Goal: Information Seeking & Learning: Learn about a topic

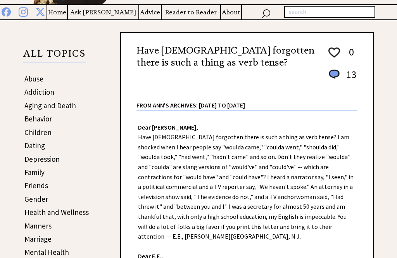
scroll to position [96, 0]
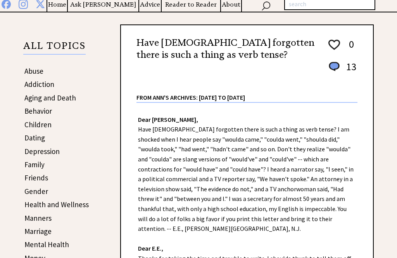
click at [36, 129] on link "Children" at bounding box center [37, 124] width 27 height 9
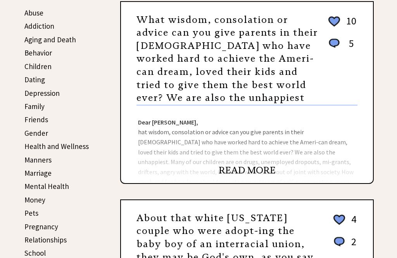
scroll to position [154, 0]
click at [33, 69] on link "Children" at bounding box center [37, 66] width 27 height 9
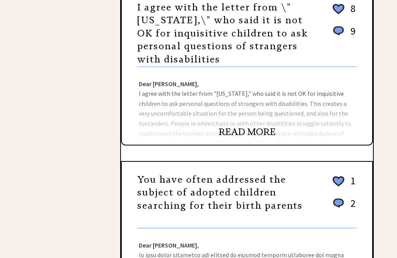
scroll to position [645, 0]
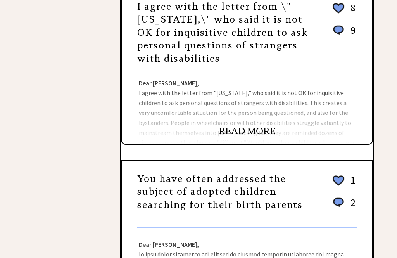
click at [138, 119] on div "Dear Ann Landers, I agree with the letter from "Montana," who said it is not OK…" at bounding box center [247, 105] width 250 height 77
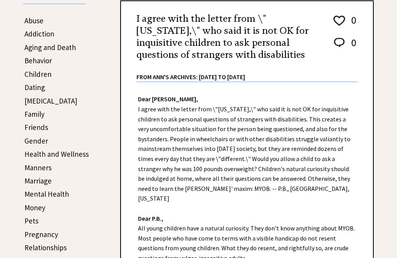
scroll to position [146, 0]
click at [226, 216] on div "Dear Ann Landers, I agree with the letter from \"Montana,\" who said it is not …" at bounding box center [247, 206] width 252 height 249
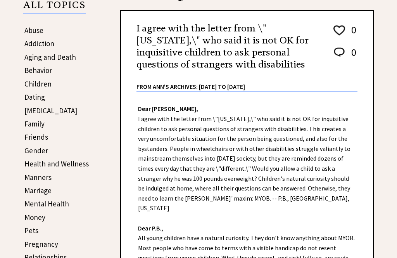
scroll to position [139, 0]
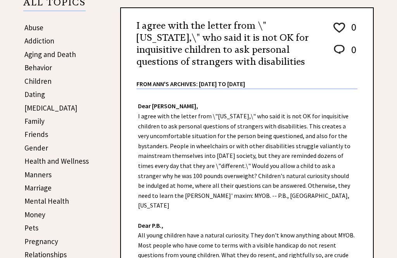
click at [33, 84] on link "Children" at bounding box center [37, 80] width 27 height 9
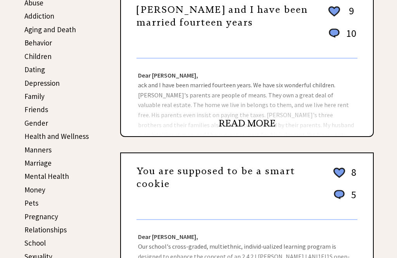
scroll to position [165, 0]
click at [34, 81] on link "Depression" at bounding box center [41, 82] width 35 height 9
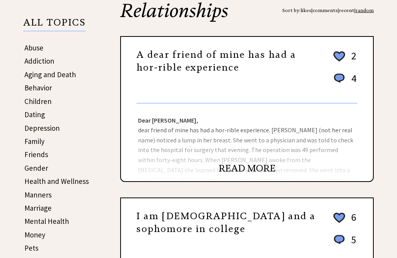
scroll to position [119, 0]
click at [236, 165] on link "READ MORE" at bounding box center [246, 168] width 57 height 12
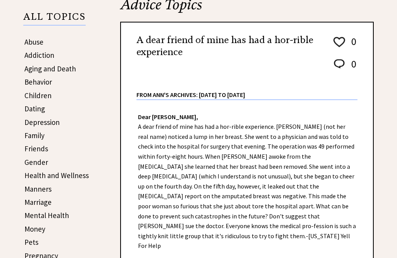
scroll to position [125, 0]
click at [38, 123] on link "Depression" at bounding box center [41, 121] width 35 height 9
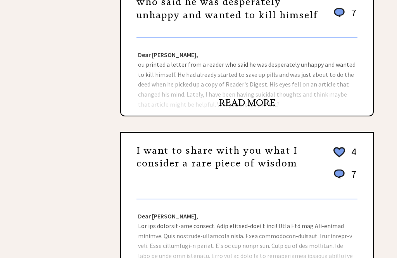
scroll to position [517, 0]
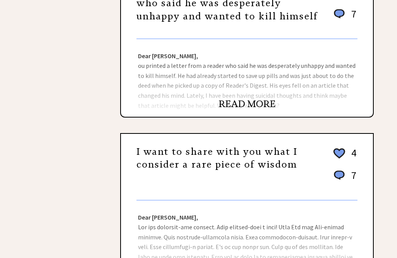
click at [234, 98] on link "READ MORE" at bounding box center [246, 104] width 57 height 12
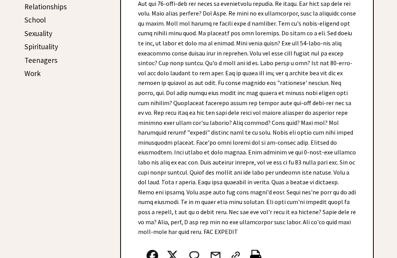
scroll to position [394, 0]
